Goal: Task Accomplishment & Management: Use online tool/utility

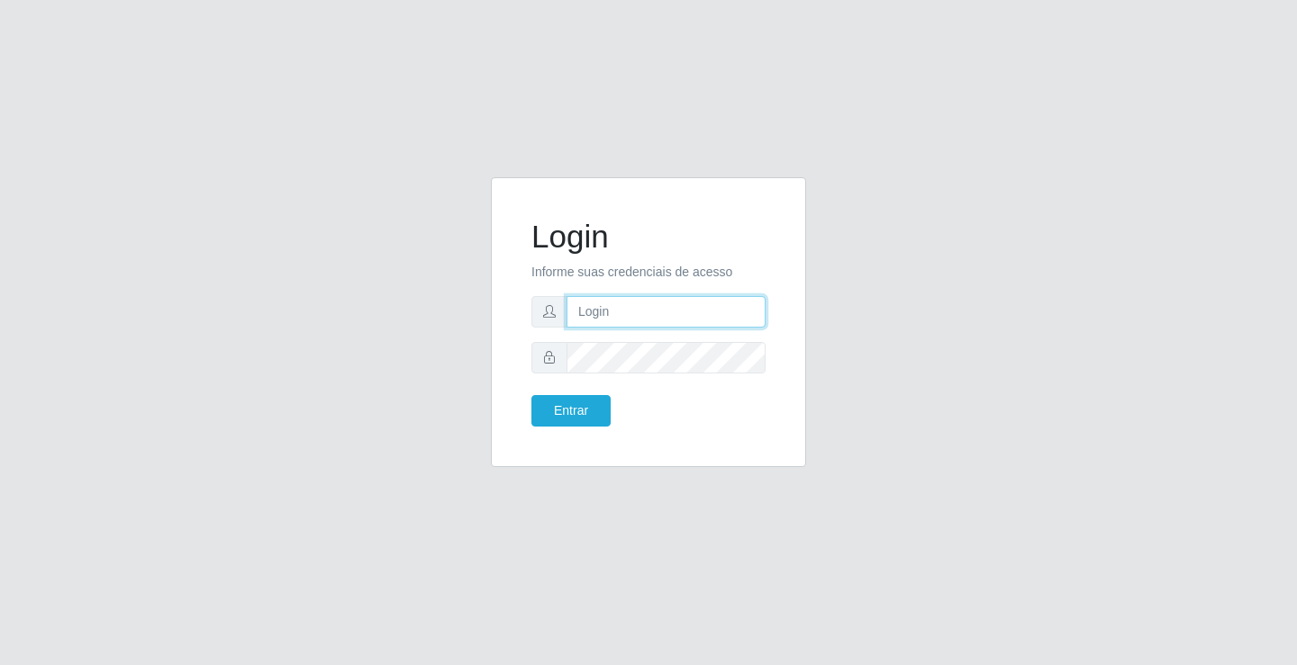
click at [615, 305] on input "text" at bounding box center [665, 312] width 199 height 32
type input "aislan@ideal"
click at [531, 395] on button "Entrar" at bounding box center [570, 411] width 79 height 32
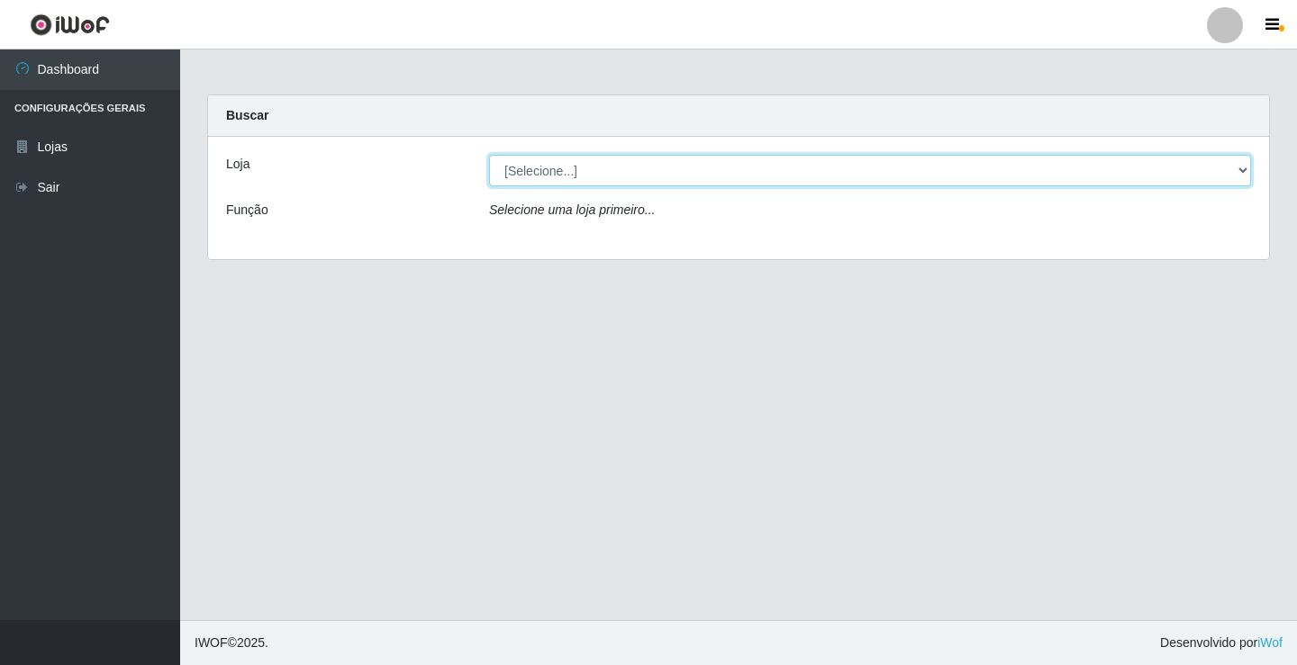
click at [1189, 170] on select "[Selecione...] Ideal - Conceição" at bounding box center [870, 171] width 762 height 32
select select "231"
click at [489, 155] on select "[Selecione...] Ideal - Conceição" at bounding box center [870, 171] width 762 height 32
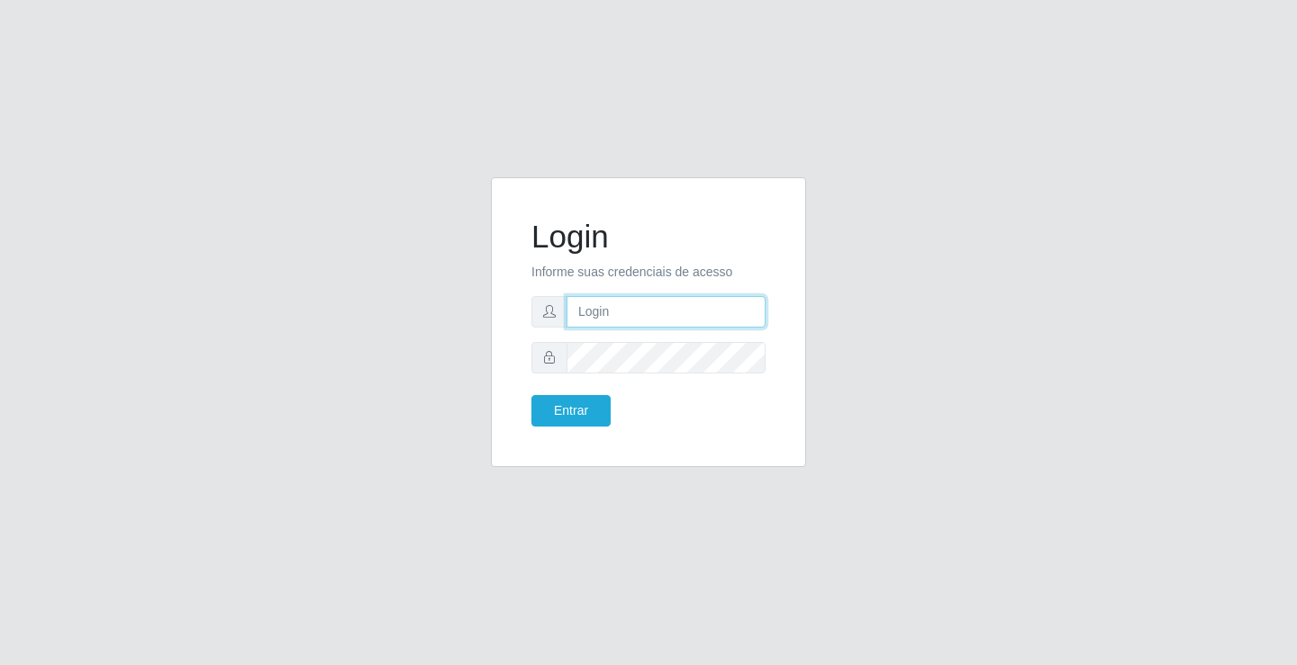
click at [624, 296] on input "text" at bounding box center [665, 312] width 199 height 32
type input "[PERSON_NAME]"
click at [531, 395] on button "Entrar" at bounding box center [570, 411] width 79 height 32
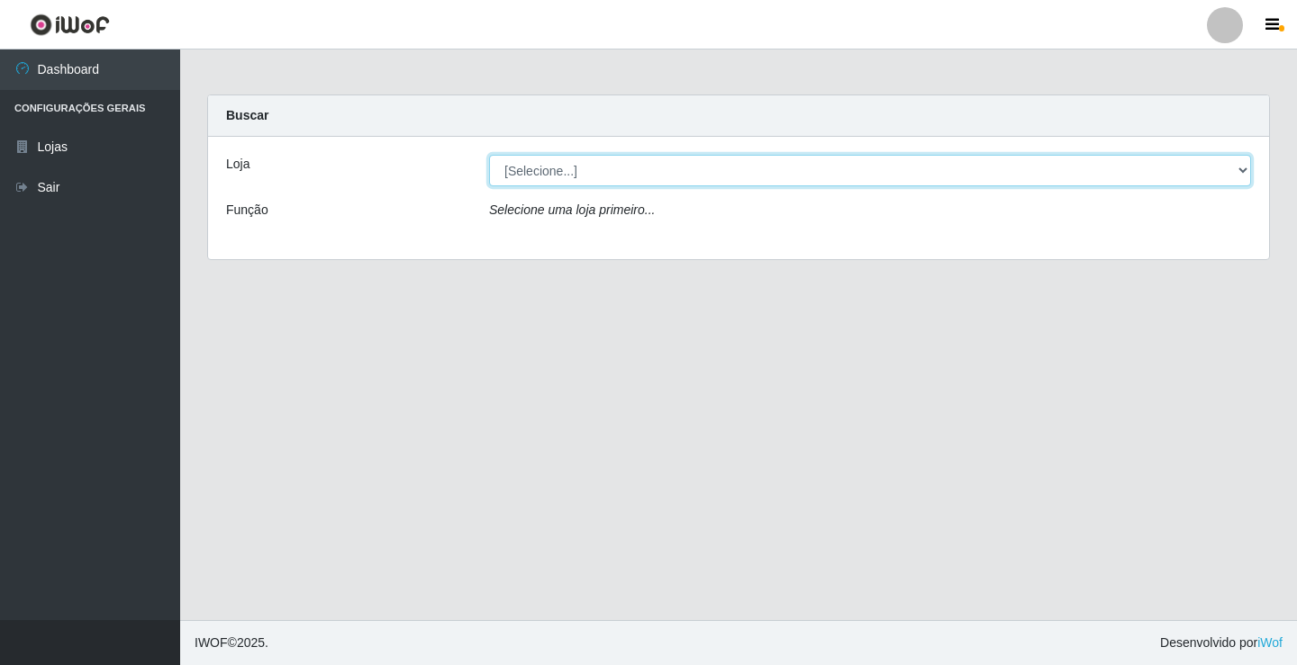
drag, startPoint x: 543, startPoint y: 165, endPoint x: 541, endPoint y: 176, distance: 11.0
click at [543, 165] on select "[Selecione...] Ideal - Conceição" at bounding box center [870, 171] width 762 height 32
select select "231"
click at [489, 155] on select "[Selecione...] Ideal - Conceição" at bounding box center [870, 171] width 762 height 32
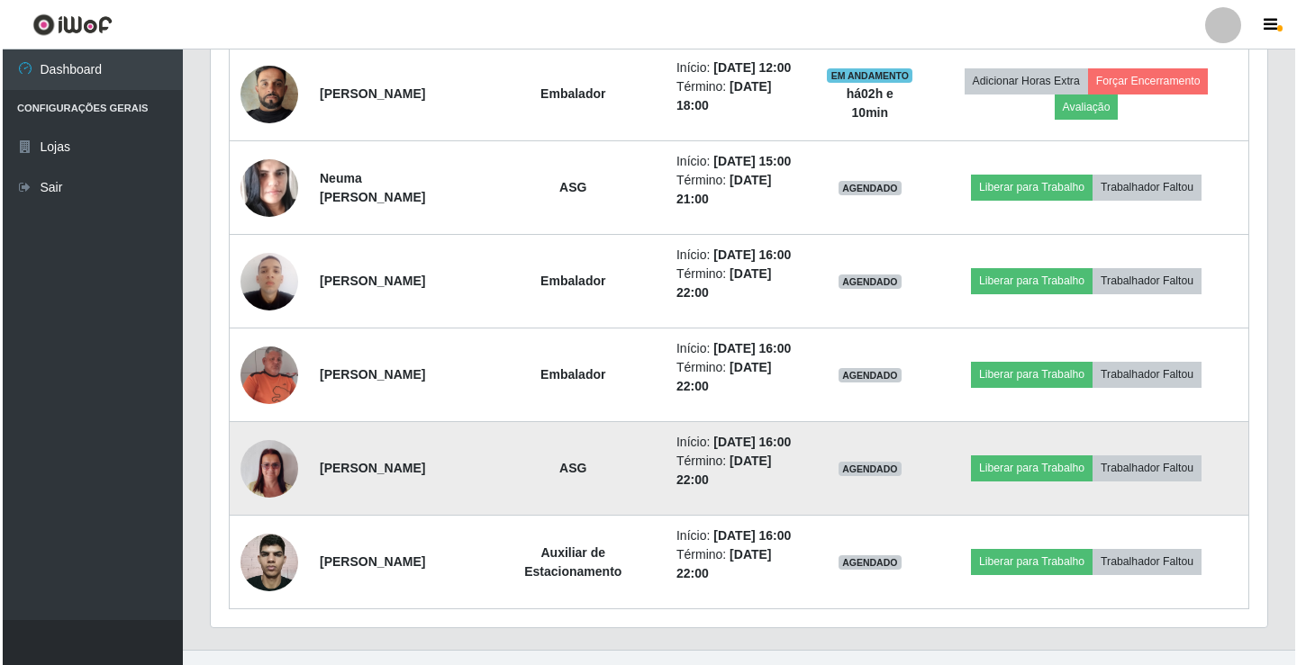
scroll to position [991, 0]
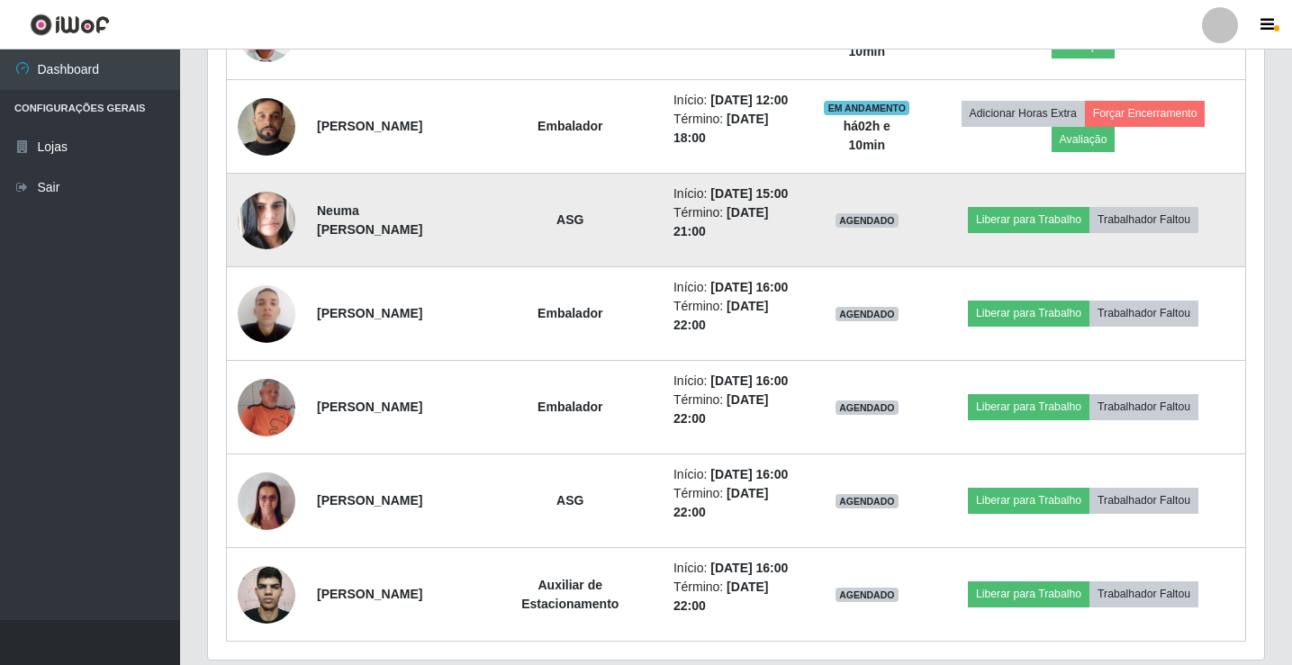
click at [284, 266] on img at bounding box center [267, 220] width 58 height 91
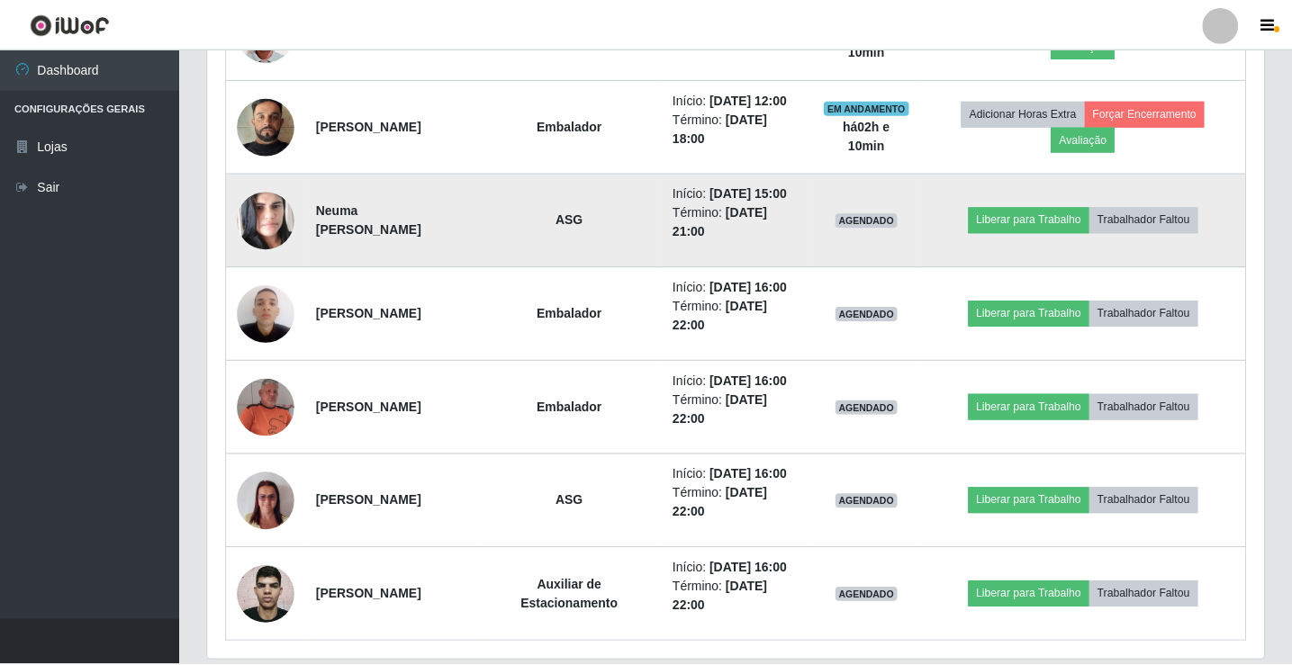
scroll to position [374, 1047]
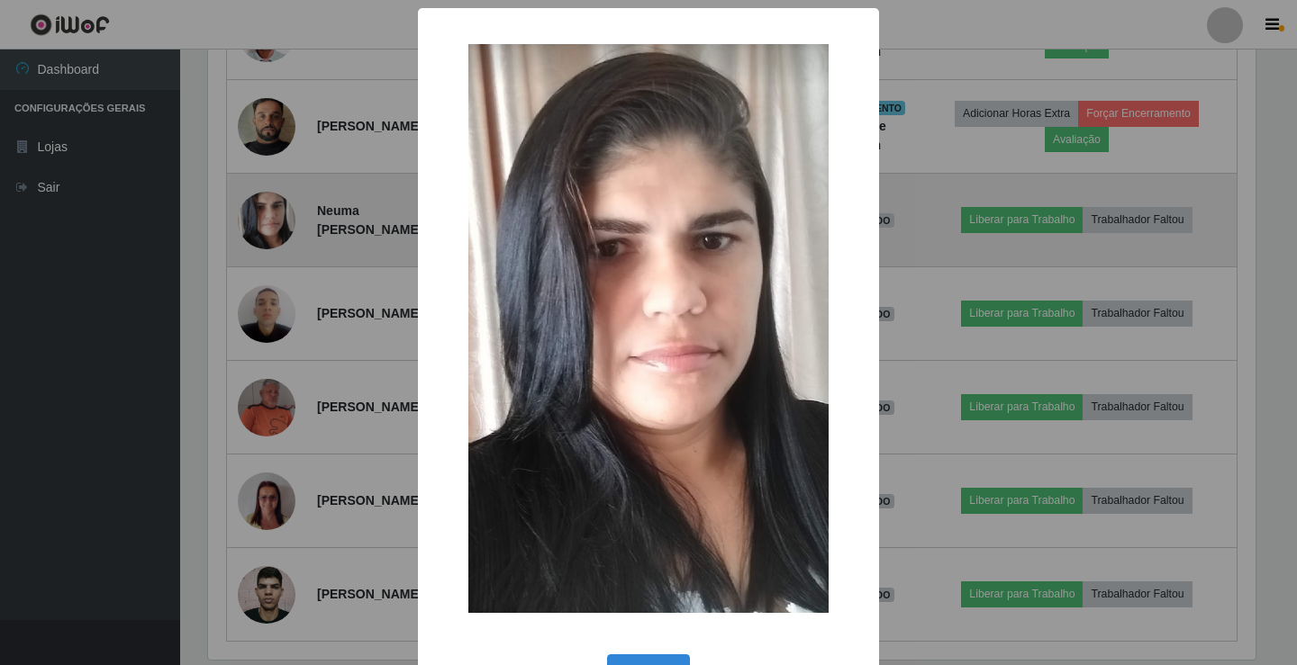
click at [284, 302] on div "× OK Cancel" at bounding box center [648, 332] width 1297 height 665
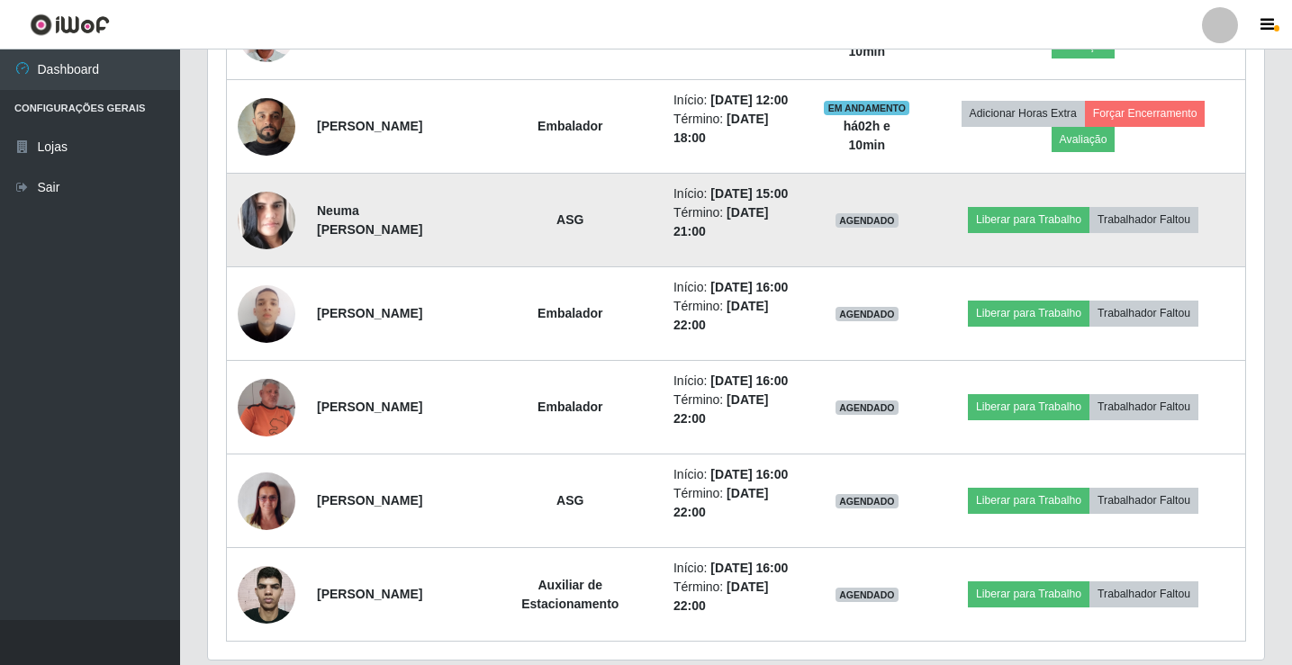
scroll to position [374, 1056]
click at [284, 266] on img at bounding box center [267, 220] width 58 height 91
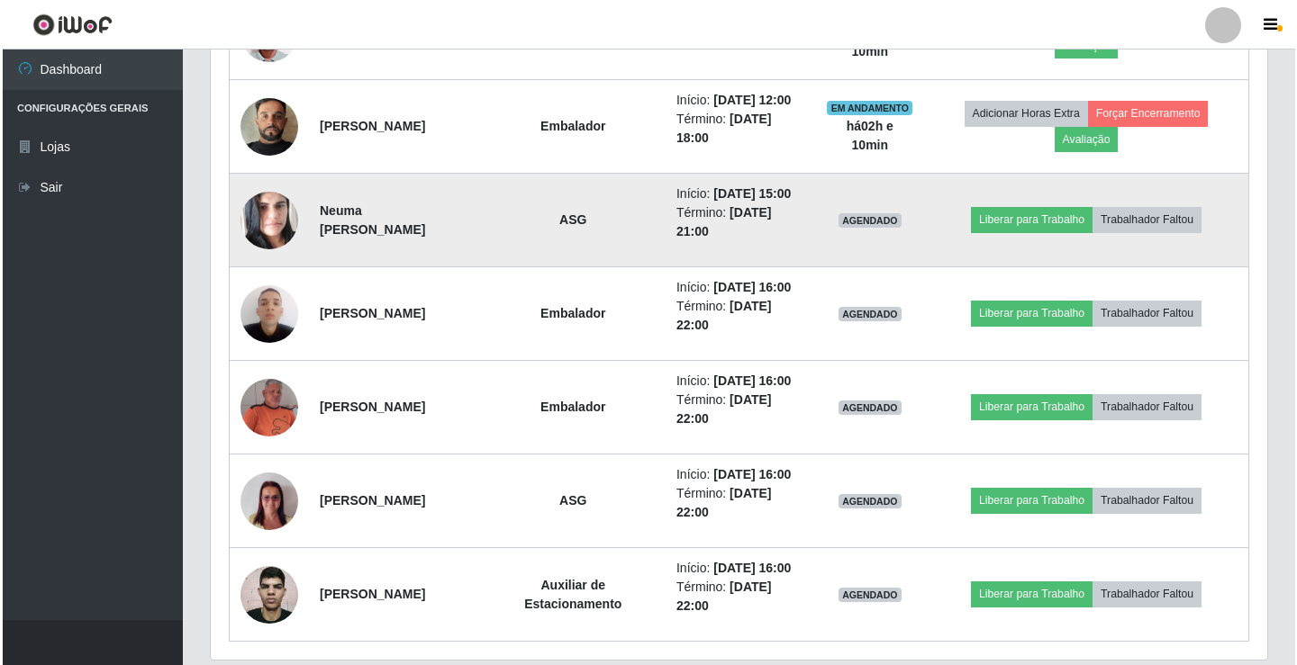
scroll to position [374, 1047]
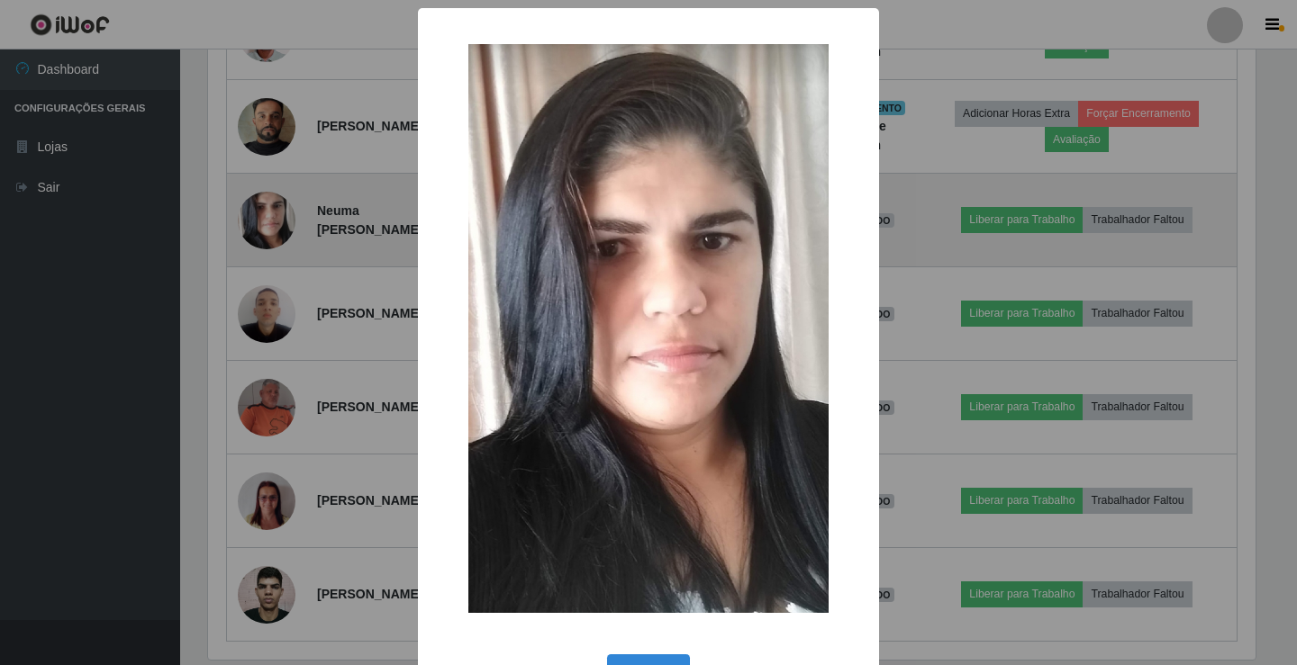
click at [284, 302] on div "× OK Cancel" at bounding box center [648, 332] width 1297 height 665
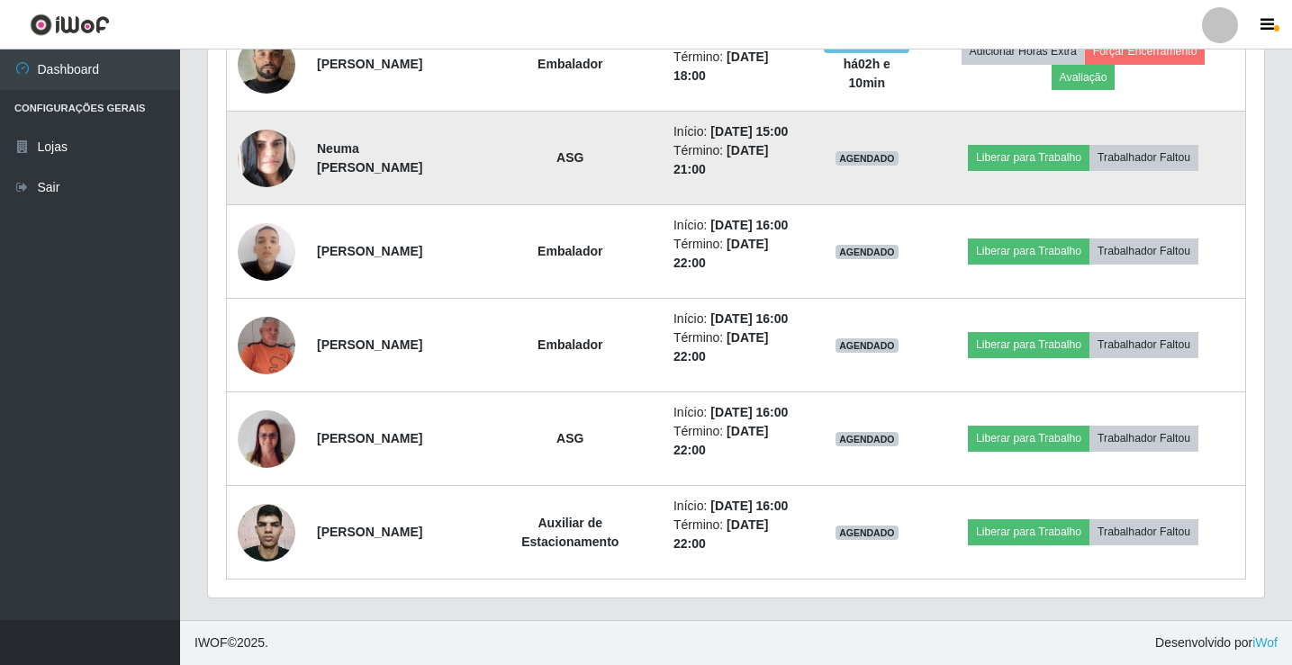
scroll to position [1223, 0]
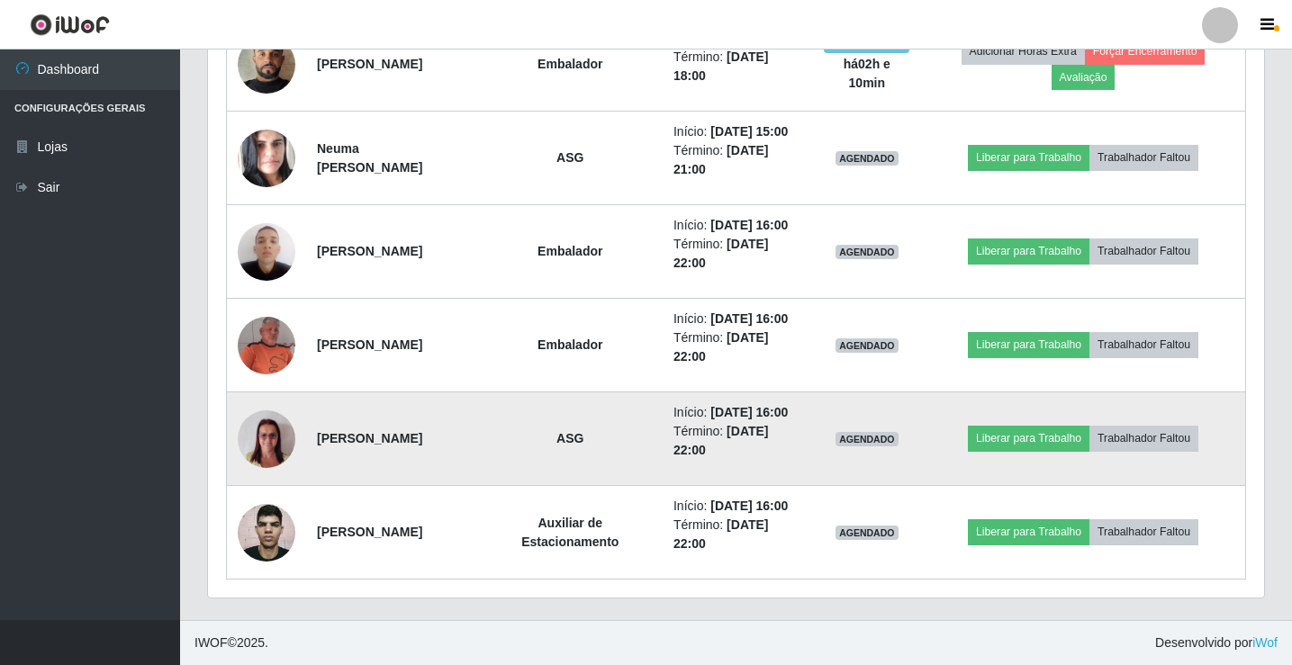
click at [273, 409] on img at bounding box center [267, 439] width 58 height 77
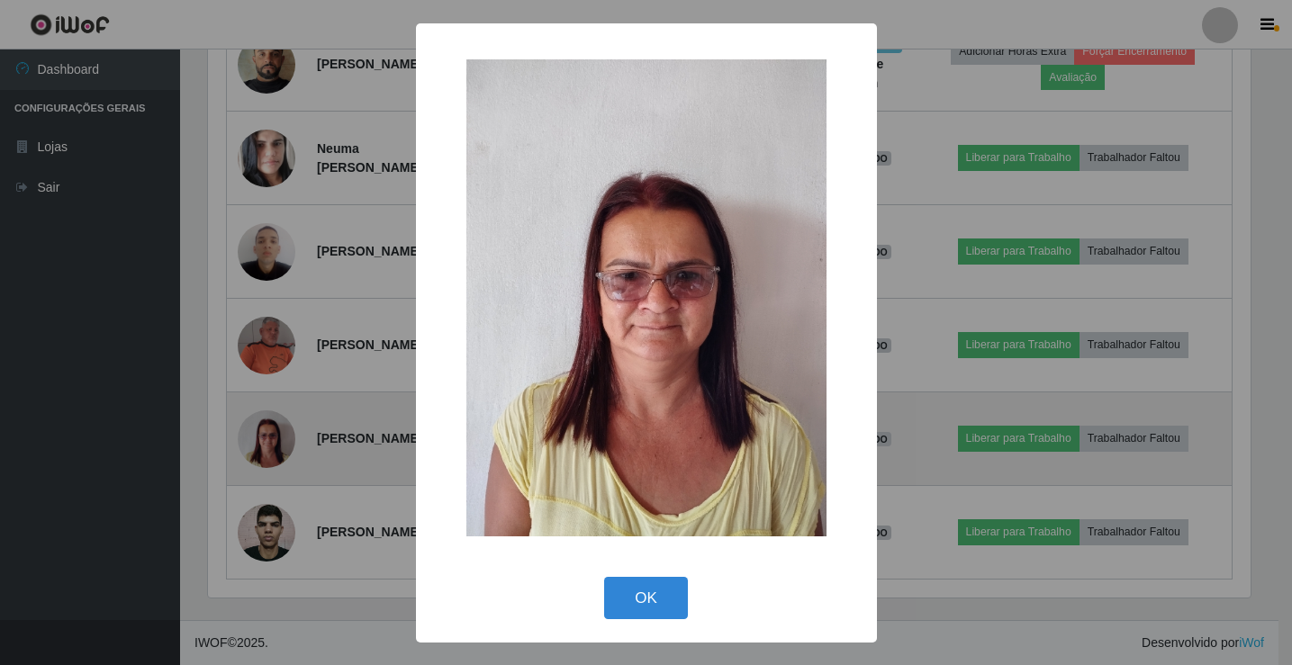
scroll to position [374, 1047]
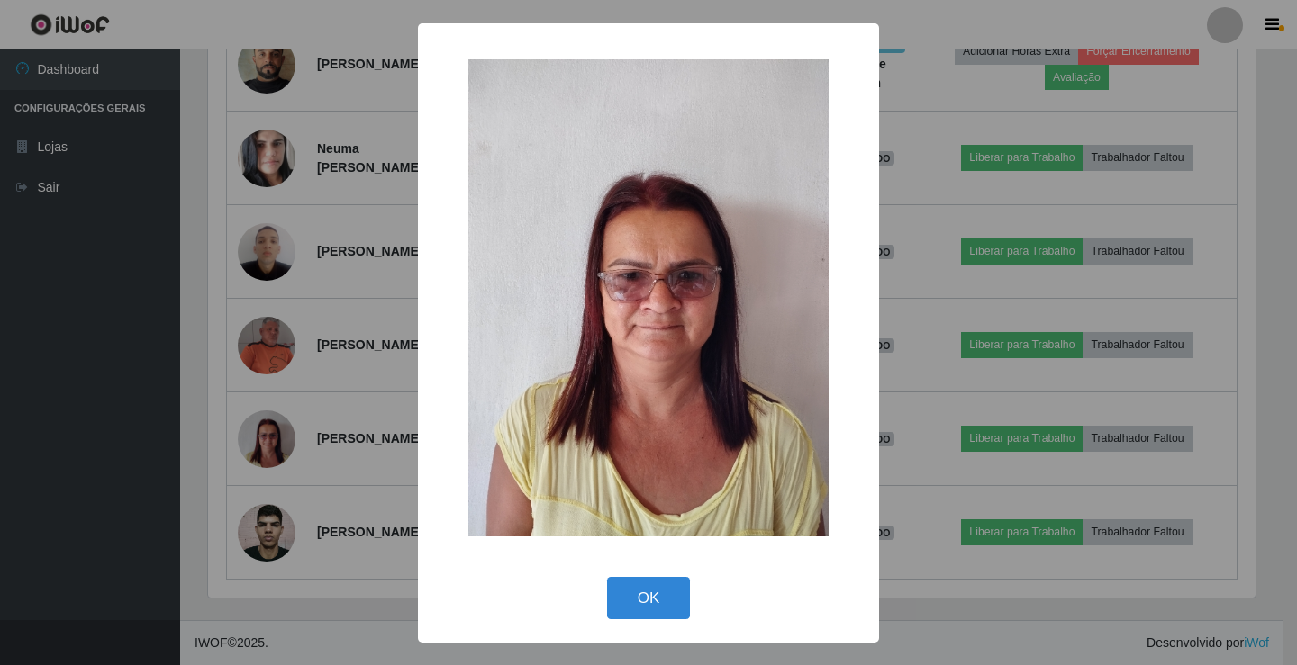
click at [273, 410] on div "× OK Cancel" at bounding box center [648, 332] width 1297 height 665
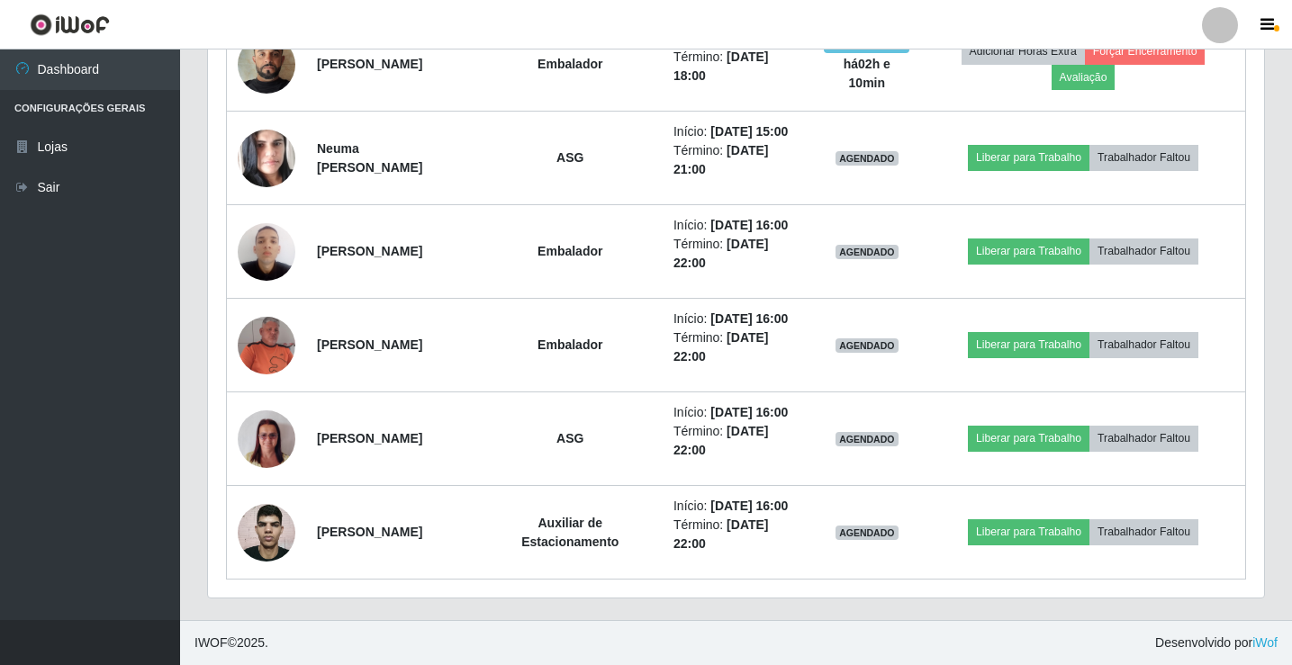
scroll to position [1133, 0]
drag, startPoint x: 1239, startPoint y: 21, endPoint x: 1238, endPoint y: 30, distance: 9.1
click at [1240, 22] on link at bounding box center [1220, 25] width 54 height 36
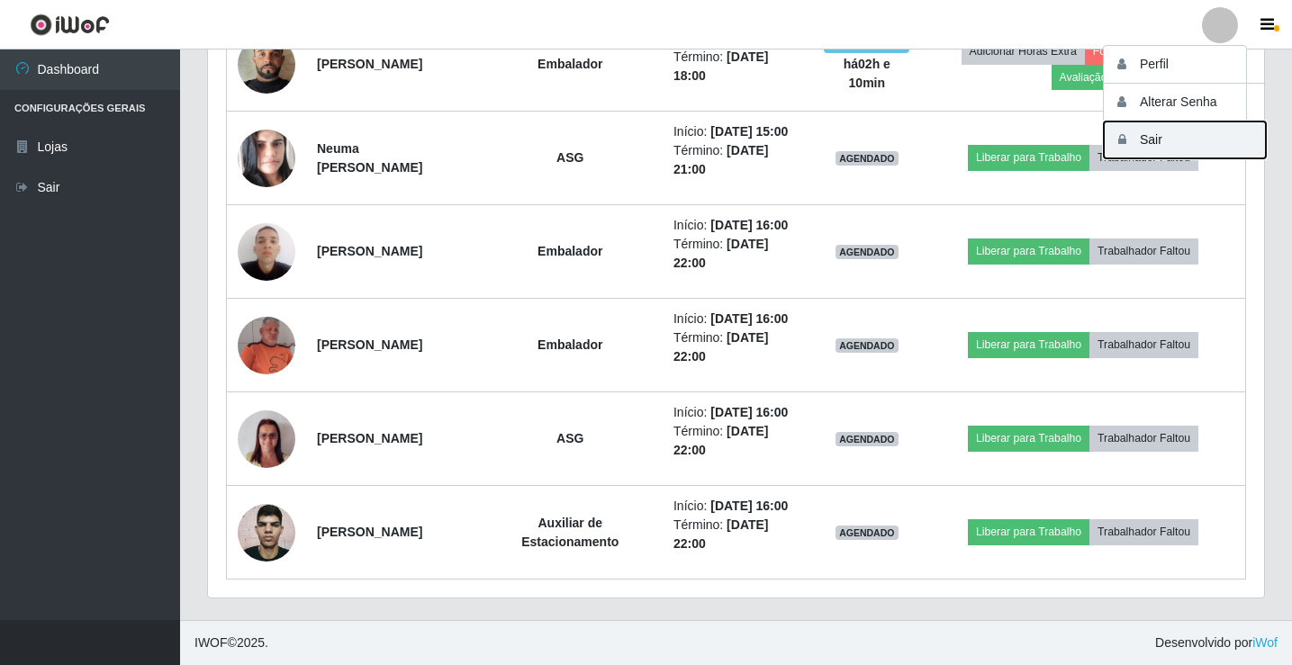
click at [1222, 140] on button "Sair" at bounding box center [1185, 140] width 162 height 37
